Goal: Task Accomplishment & Management: Complete application form

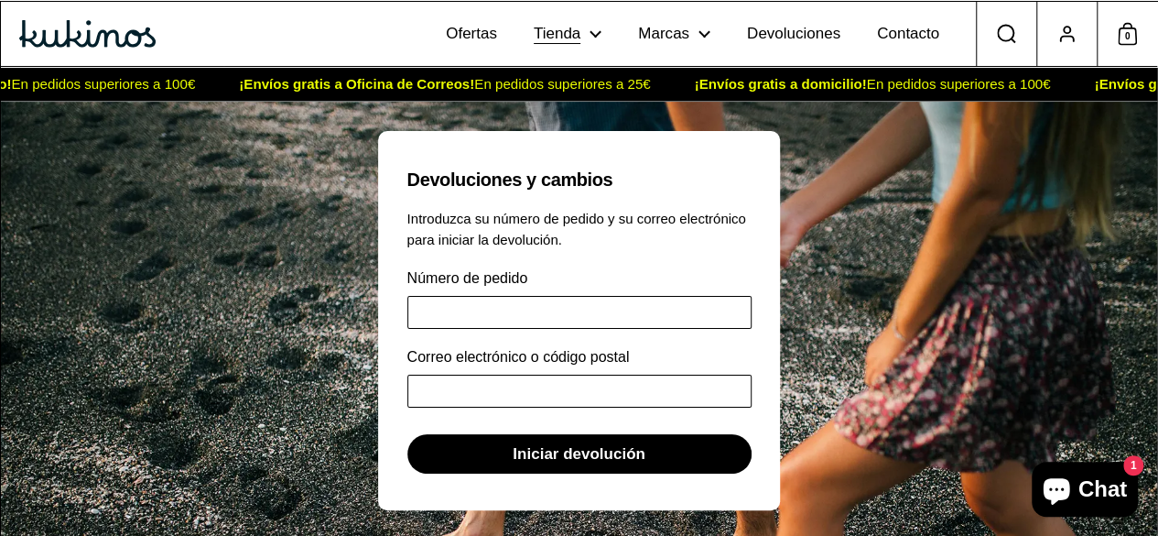
click at [599, 33] on icon at bounding box center [596, 34] width 12 height 8
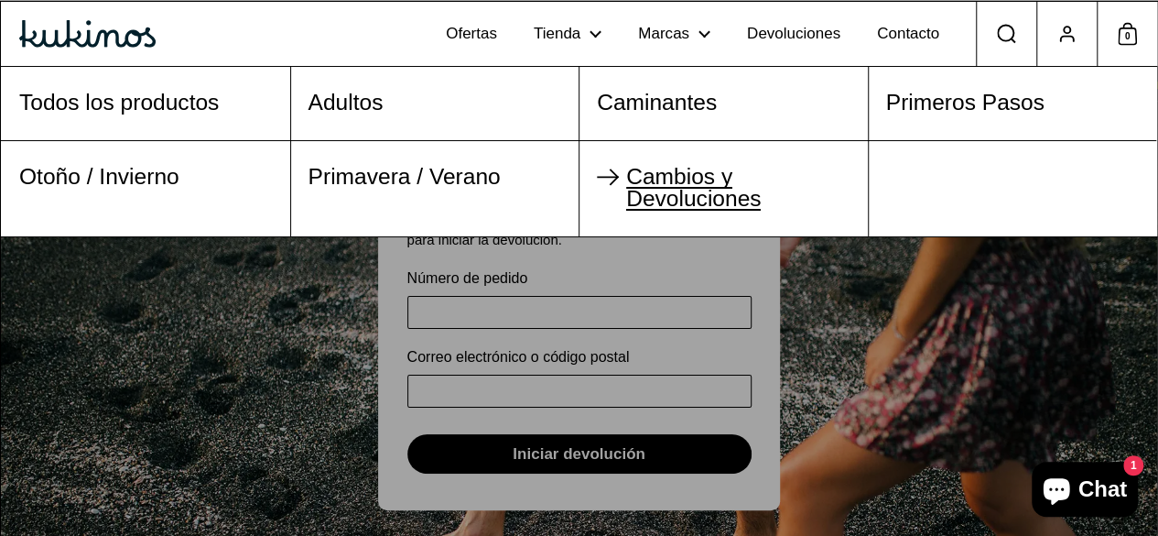
click at [628, 186] on span "Cambios y Devoluciones" at bounding box center [693, 188] width 135 height 48
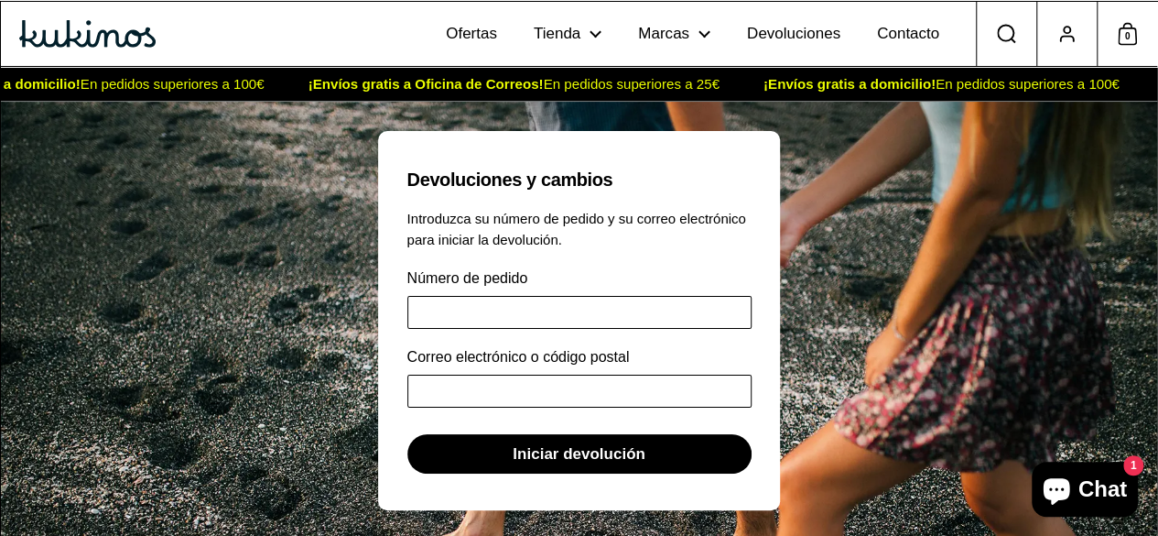
click at [71, 30] on img at bounding box center [87, 33] width 136 height 27
